Goal: Transaction & Acquisition: Download file/media

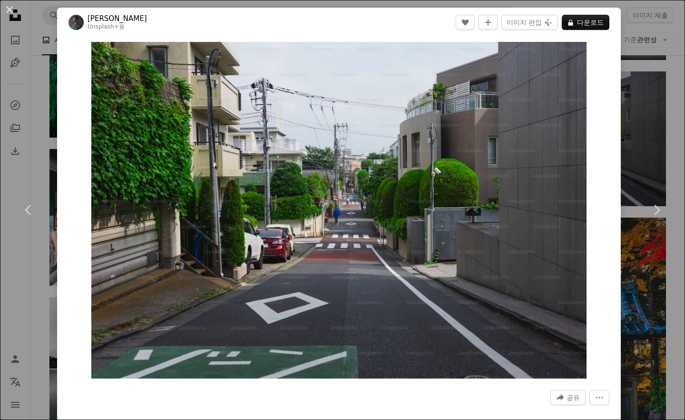
scroll to position [0, 1145]
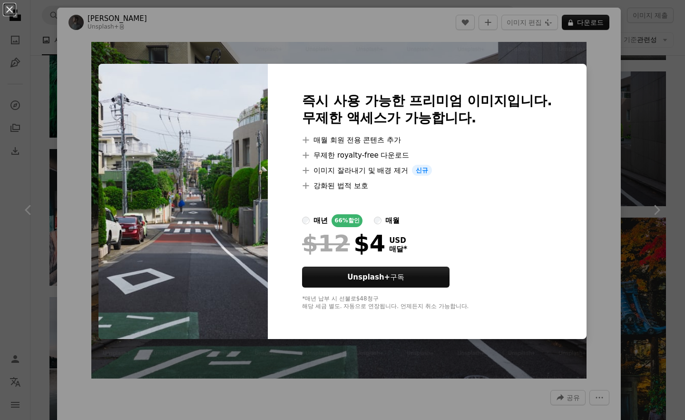
click at [564, 96] on div "즉시 사용 가능한 프리미엄 이미지입니다. 무제한 액세스가 가능합니다. A plus sign 매월 회원 전용 콘텐츠 추가 A plus sign …" at bounding box center [427, 202] width 319 height 276
click at [408, 64] on div "An X shape 즉시 사용 가능한 프리미엄 이미지입니다. 무제한 액세스가 가능합니다. A plus sign 매월 회원 전용 콘텐츠 추가 A…" at bounding box center [342, 210] width 685 height 420
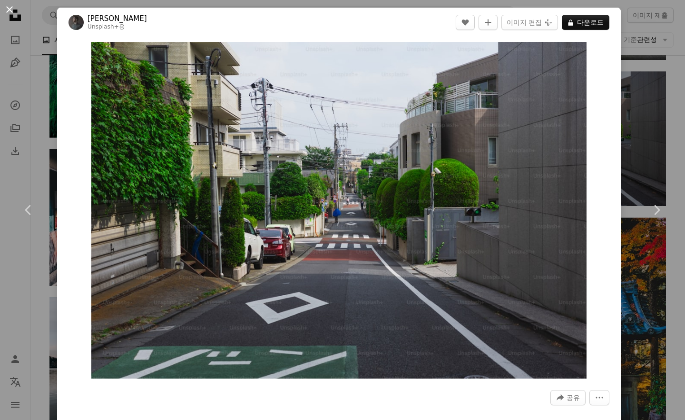
click at [6, 10] on button "An X shape" at bounding box center [9, 9] width 11 height 11
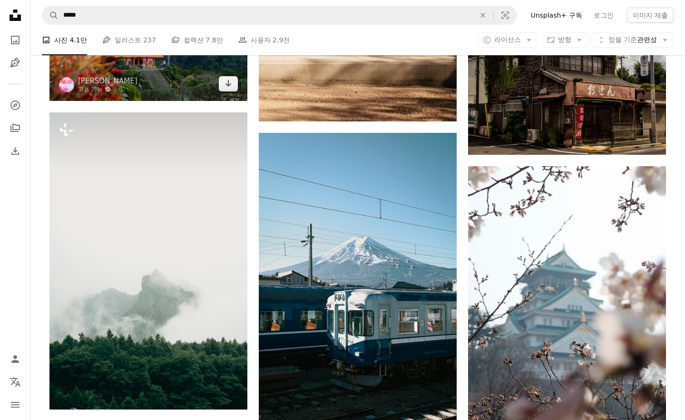
scroll to position [9942, 0]
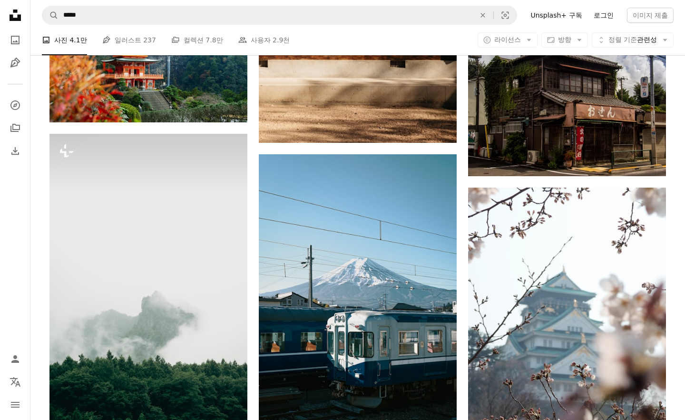
click at [620, 19] on link "로그인" at bounding box center [603, 15] width 31 height 15
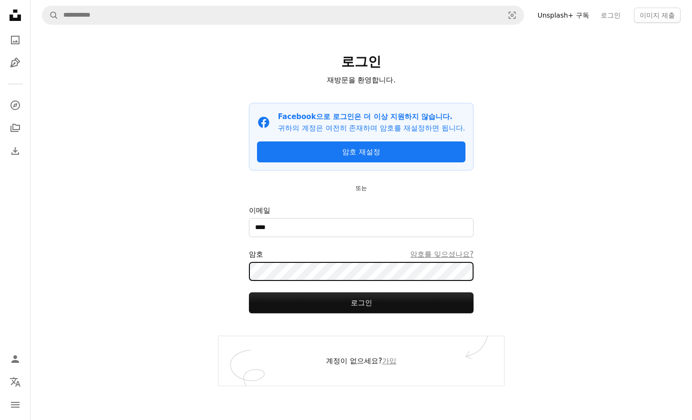
click at [361, 302] on button "로그인" at bounding box center [361, 302] width 225 height 21
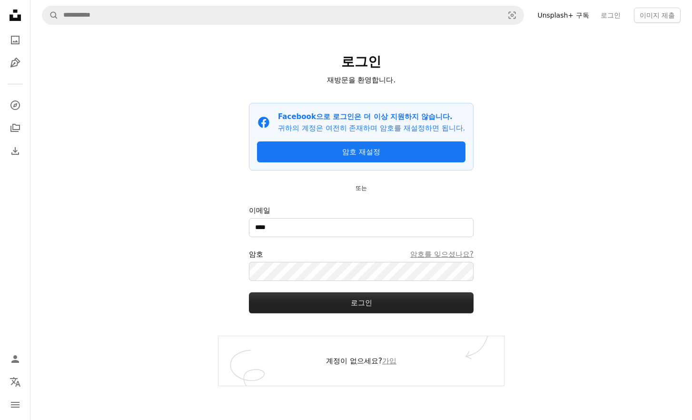
click at [355, 304] on button "로그인" at bounding box center [361, 302] width 225 height 21
click at [369, 307] on button "로그인" at bounding box center [361, 302] width 225 height 21
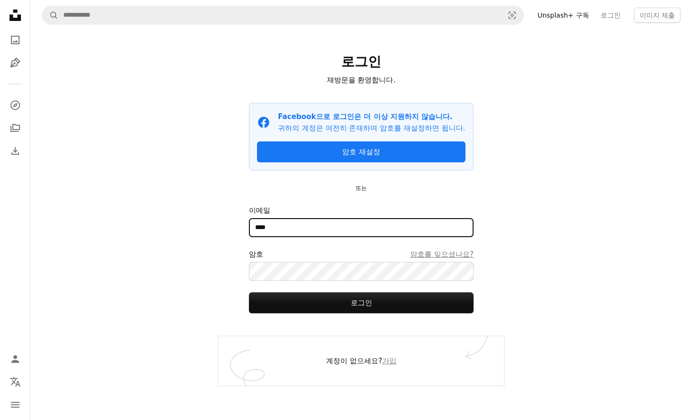
drag, startPoint x: 319, startPoint y: 220, endPoint x: 157, endPoint y: 220, distance: 162.3
click at [157, 220] on div "A magnifying glass Visual search Unsplash+ 구독 로그인 이미지 제출 로그인 재방문을 환영합니다. Facebo…" at bounding box center [361, 210] width 662 height 420
type input "*"
type input "**********"
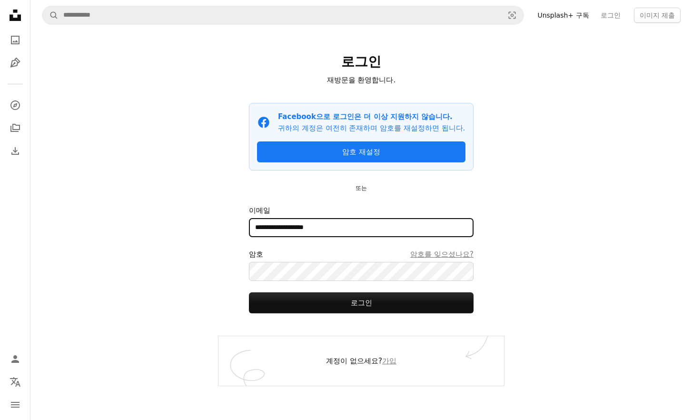
click at [361, 302] on button "로그인" at bounding box center [361, 302] width 225 height 21
